Goal: Information Seeking & Learning: Learn about a topic

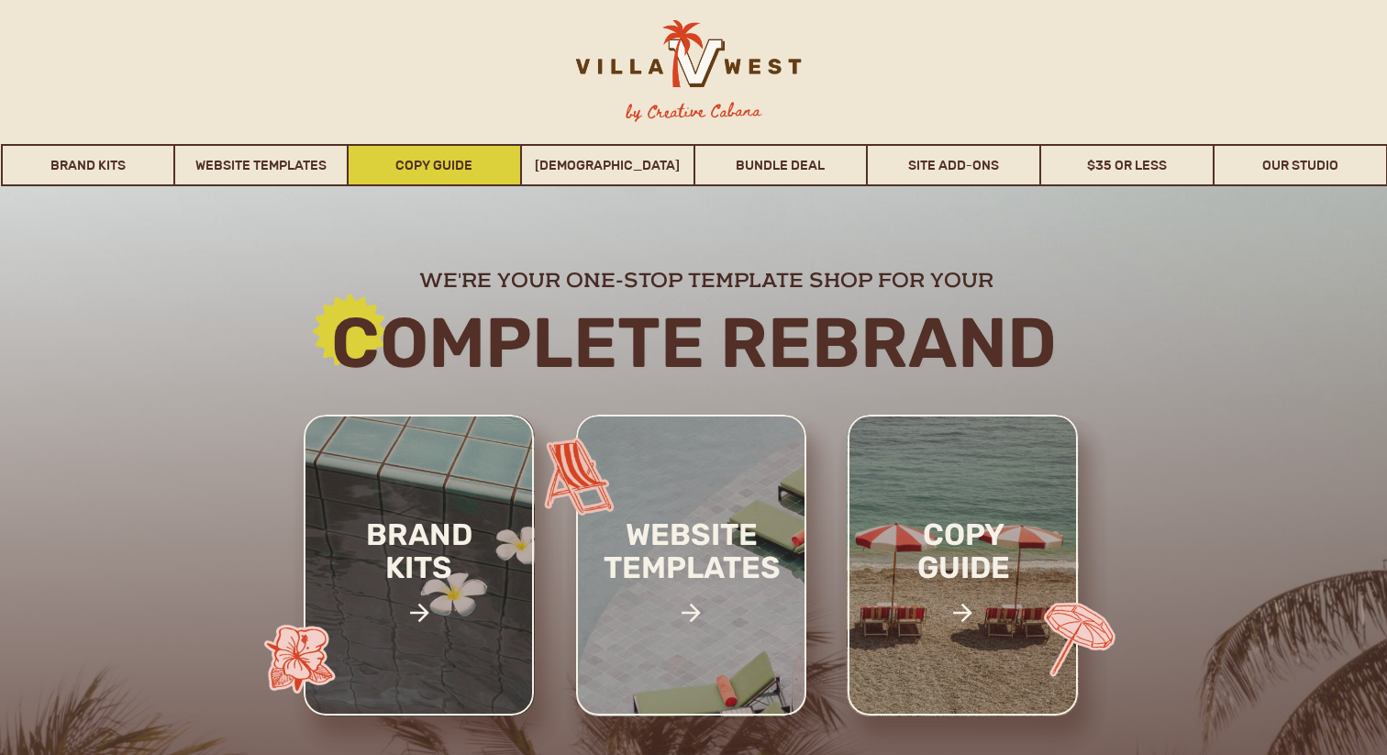
click at [462, 173] on link "Copy Guide" at bounding box center [435, 165] width 172 height 42
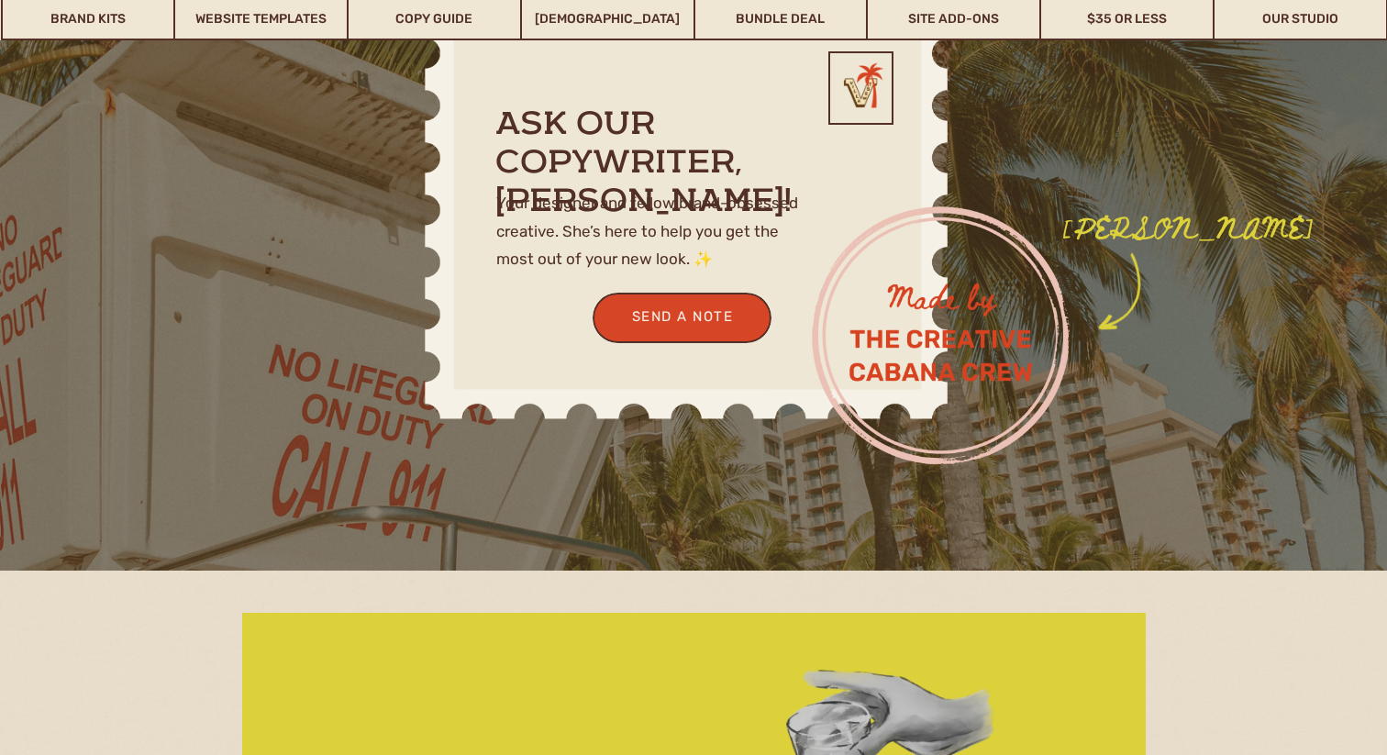
scroll to position [5286, 0]
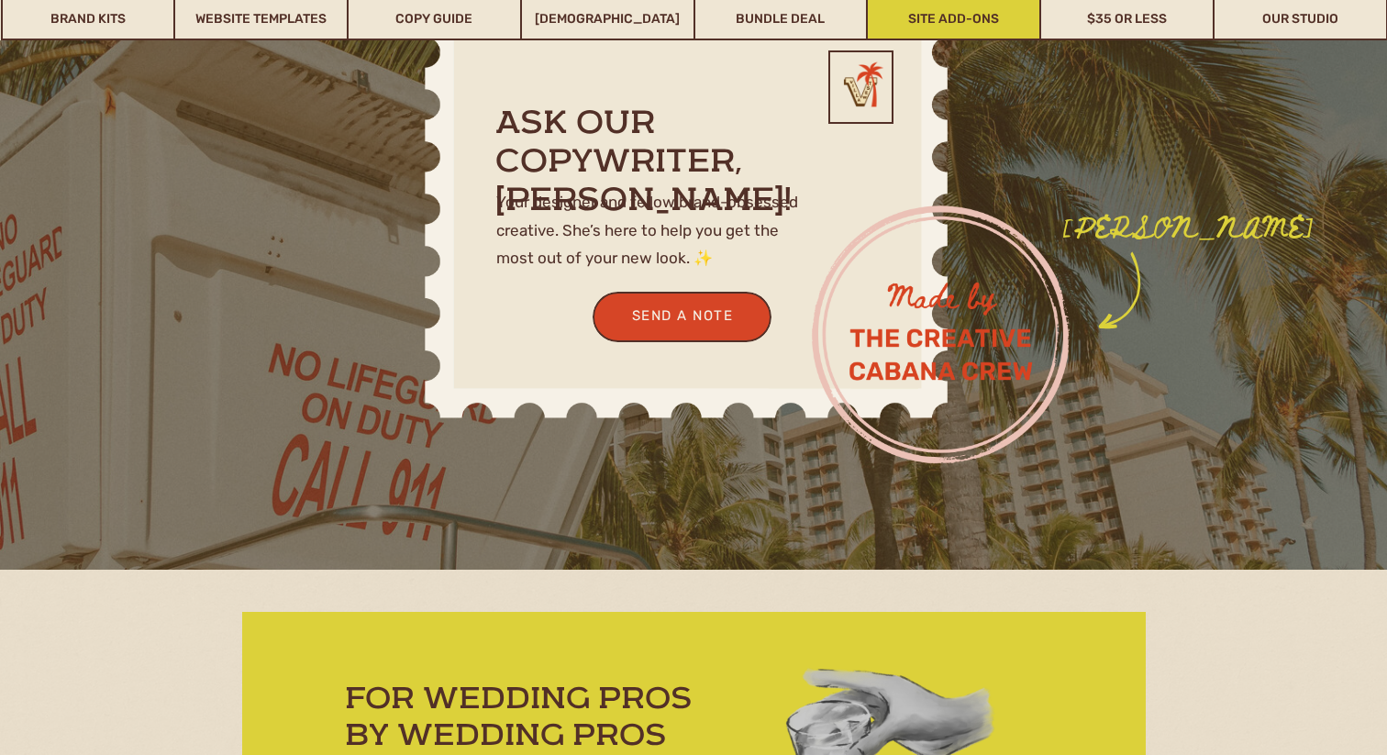
click at [994, 32] on link "Site Add-Ons" at bounding box center [954, 19] width 172 height 42
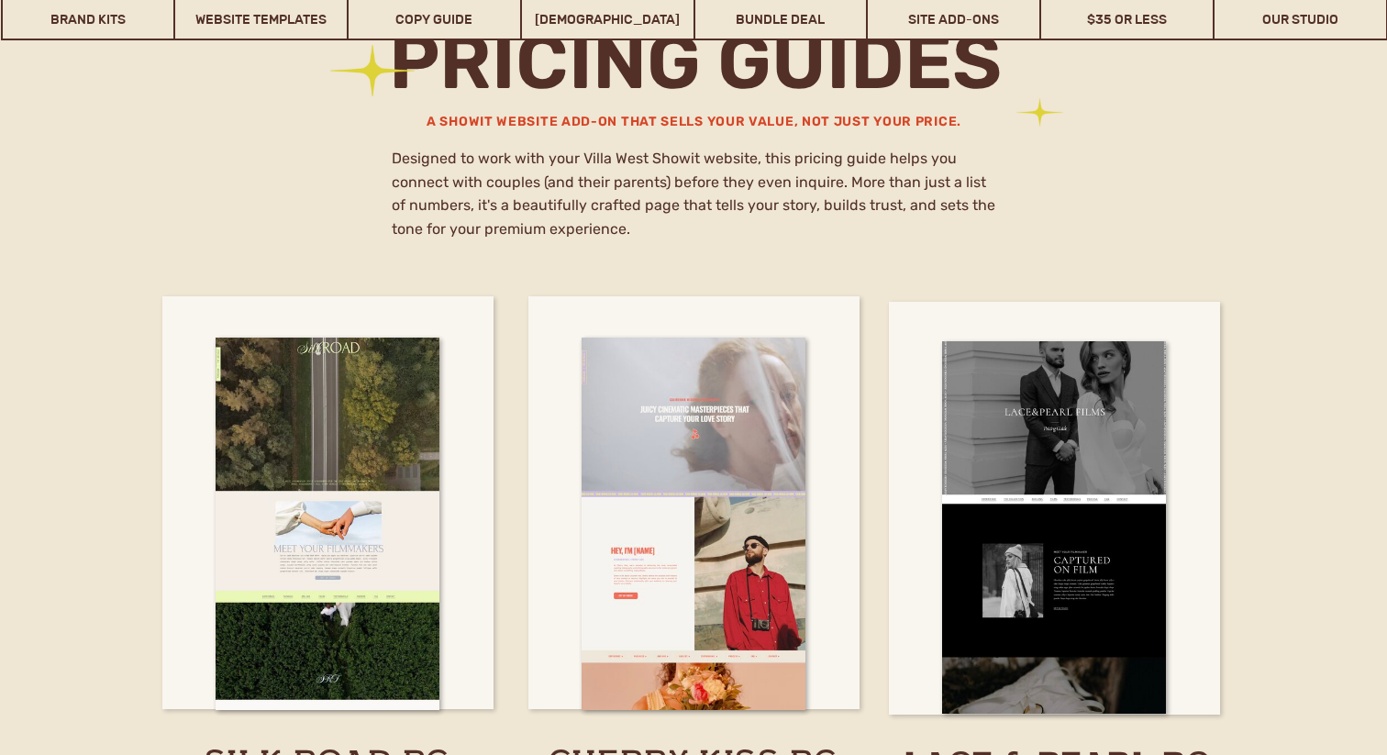
scroll to position [9501, 0]
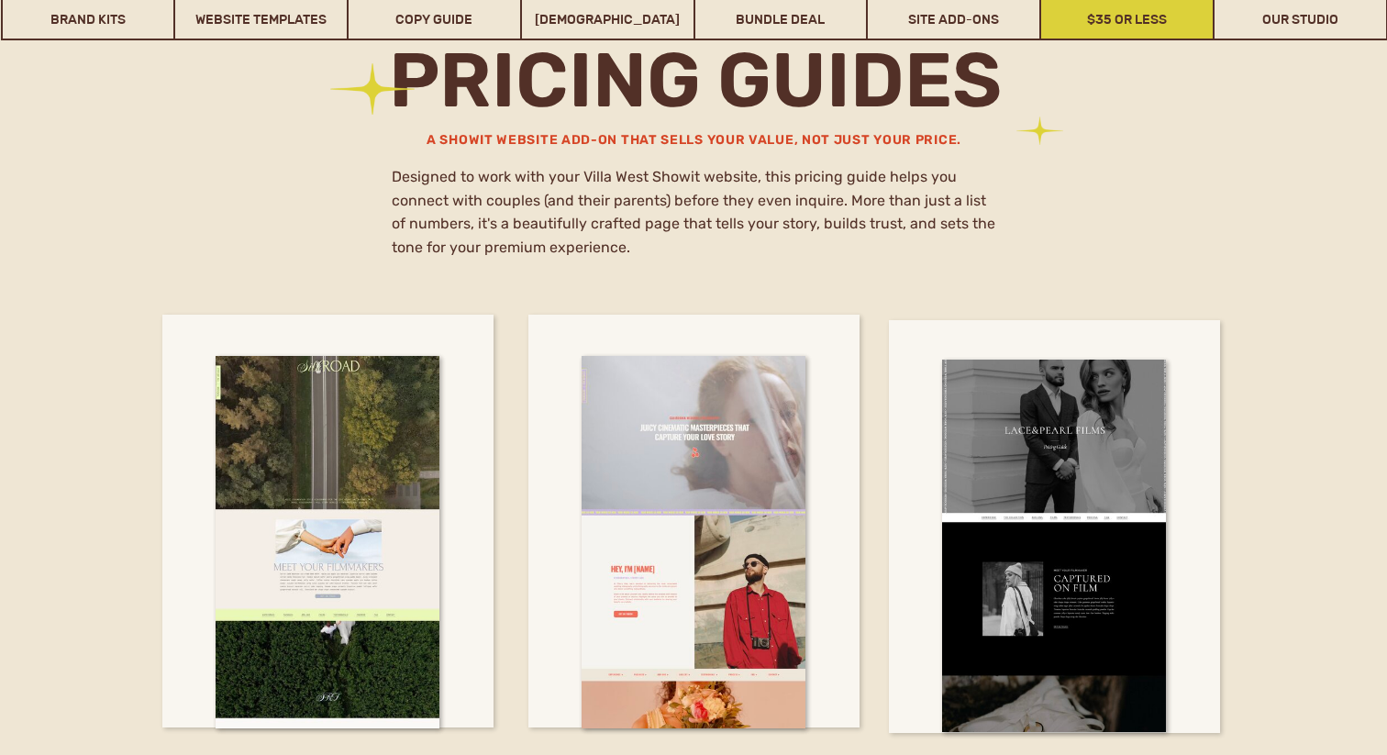
click at [1118, 20] on link "$35 or Less" at bounding box center [1127, 19] width 172 height 42
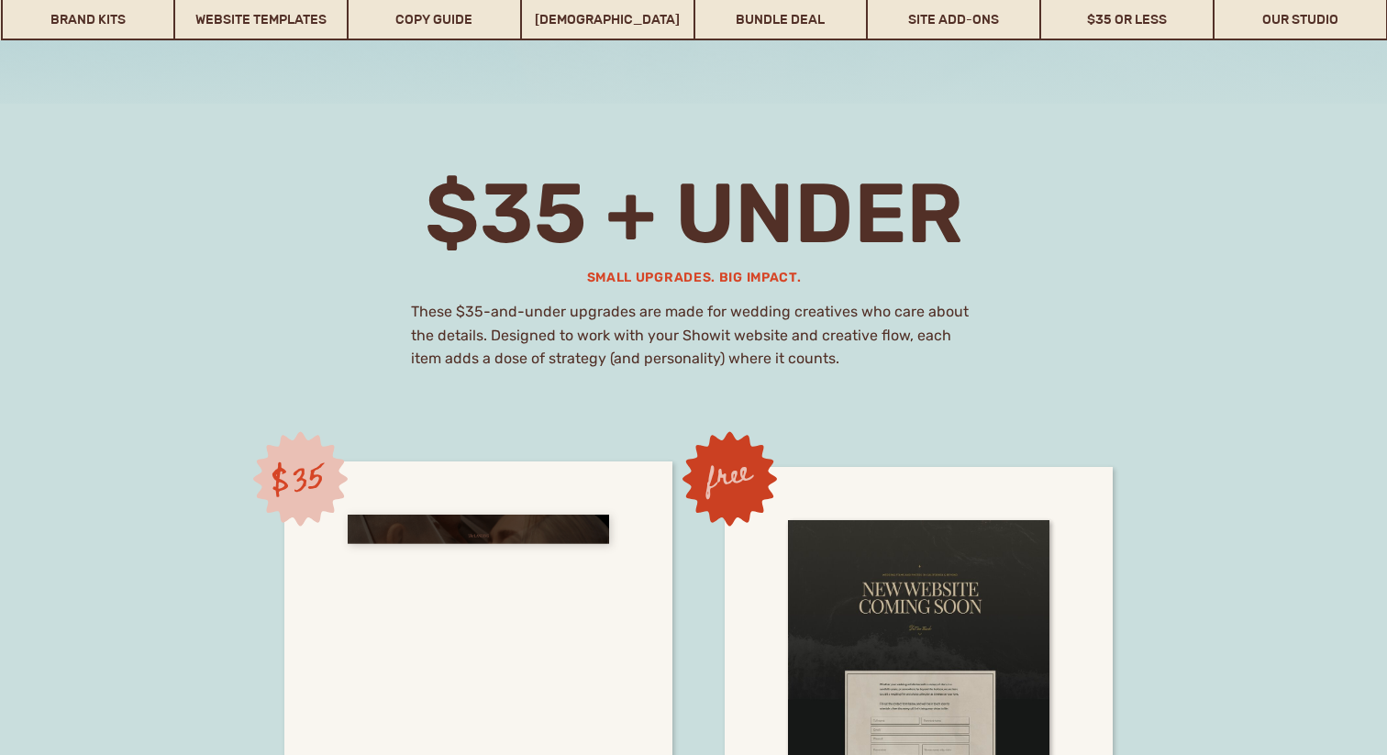
scroll to position [12379, 0]
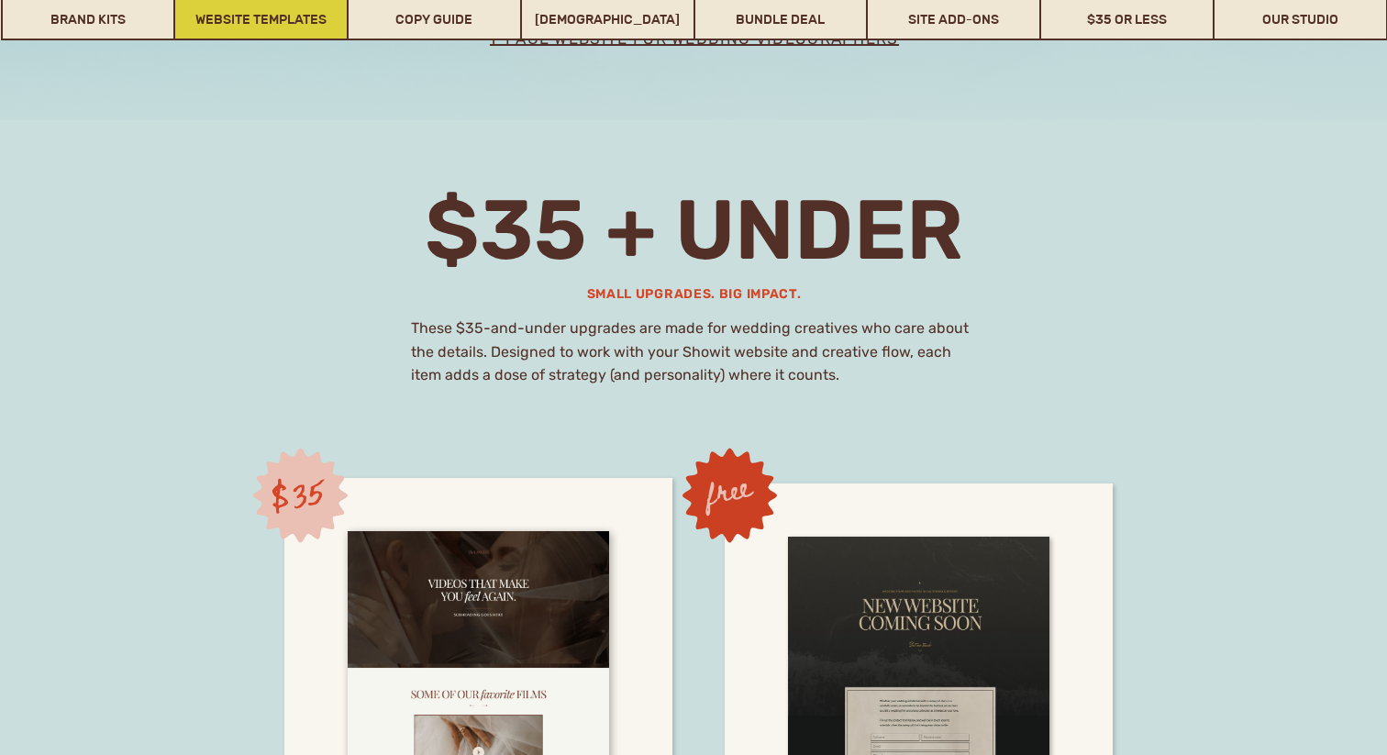
click at [292, 14] on link "Website Templates" at bounding box center [261, 19] width 172 height 42
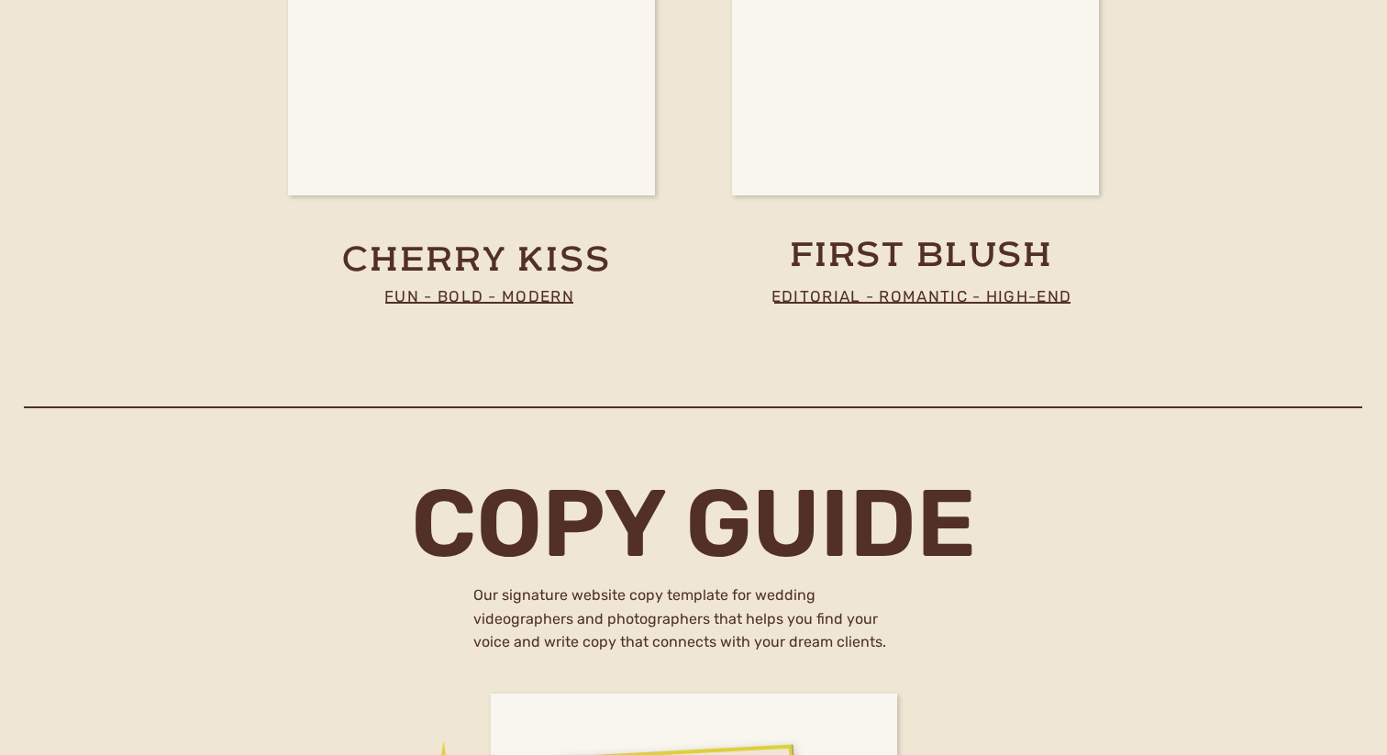
scroll to position [7084, 0]
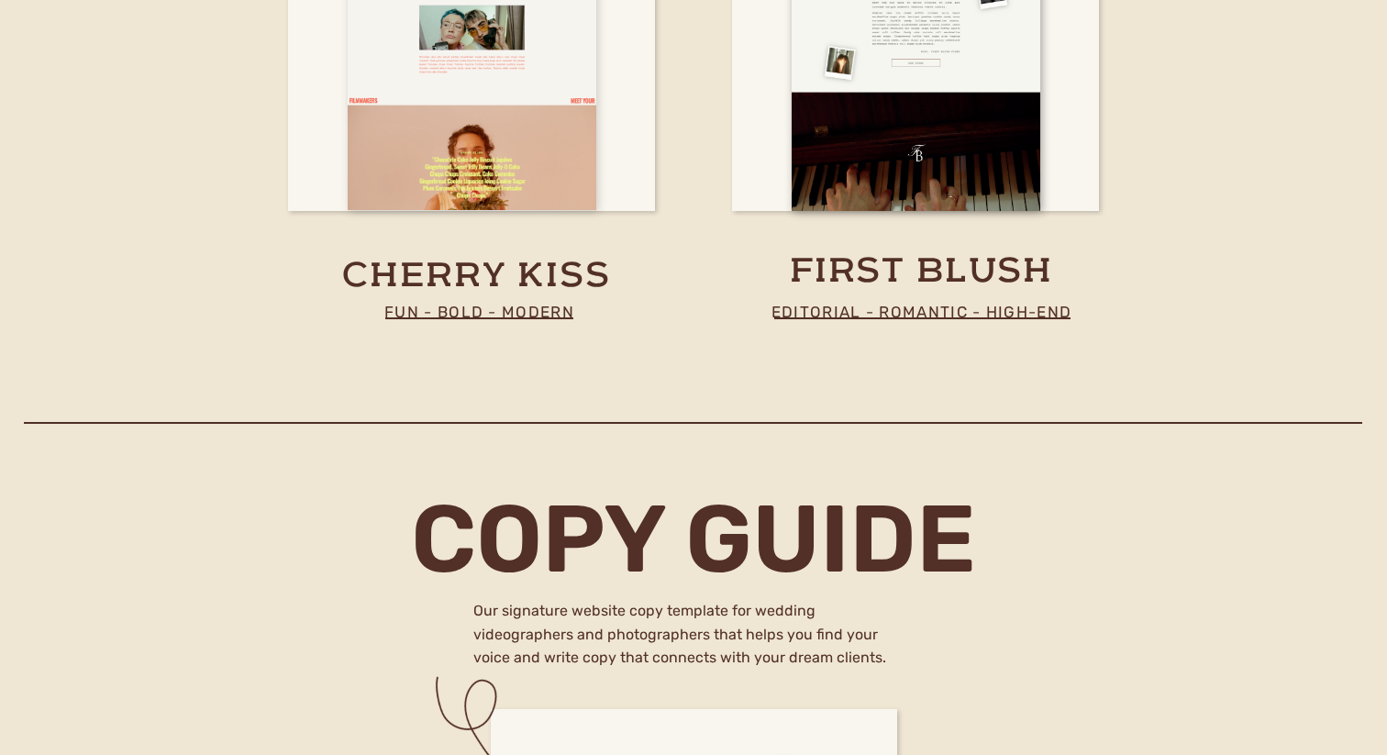
click at [553, 132] on div at bounding box center [472, 3] width 249 height 413
